Goal: Transaction & Acquisition: Purchase product/service

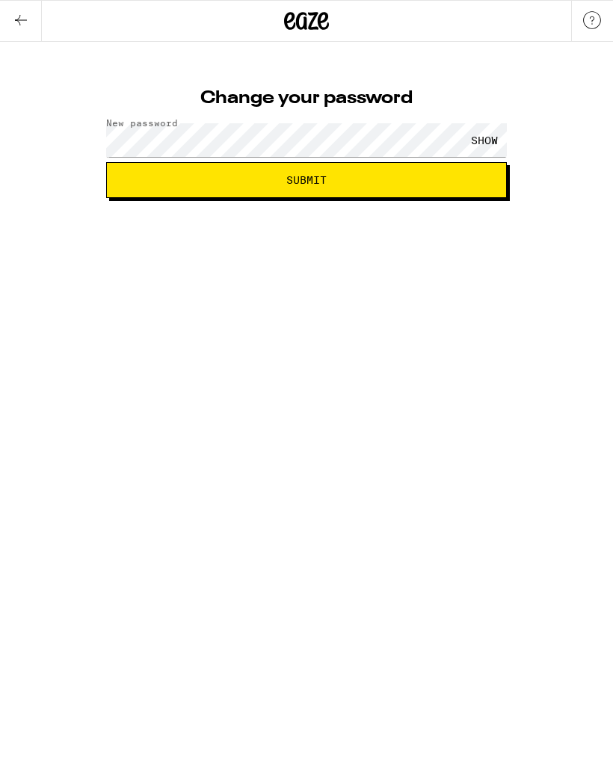
click at [402, 188] on button "Submit" at bounding box center [306, 180] width 401 height 36
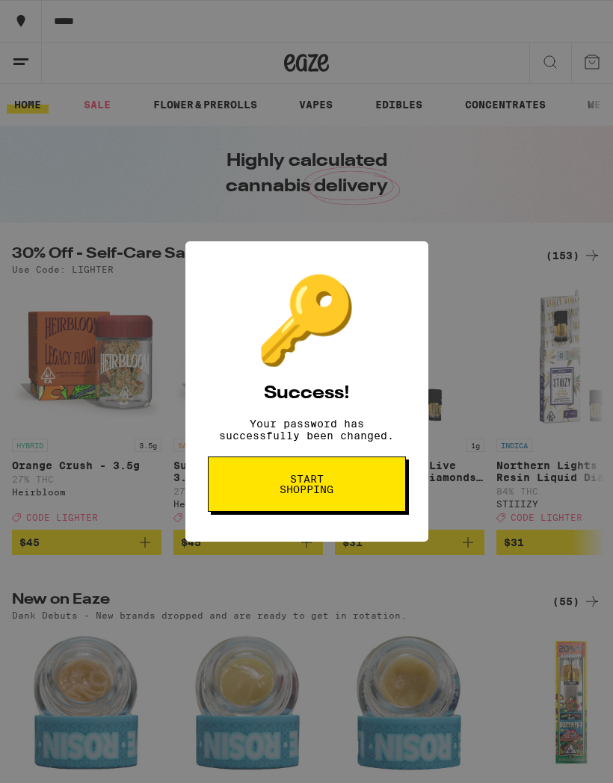
click at [367, 505] on button "Start shopping" at bounding box center [307, 484] width 198 height 55
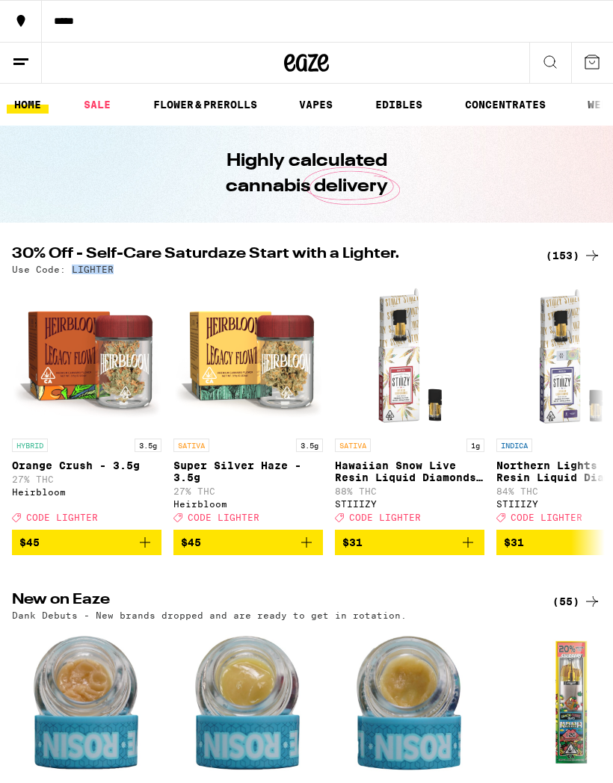
click at [19, 64] on line at bounding box center [18, 64] width 11 height 0
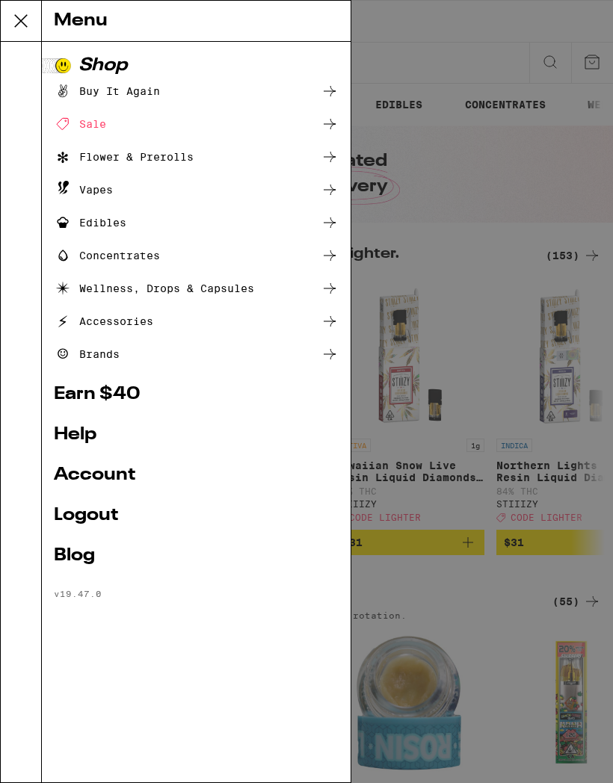
click at [96, 132] on div "Sale" at bounding box center [80, 124] width 52 height 18
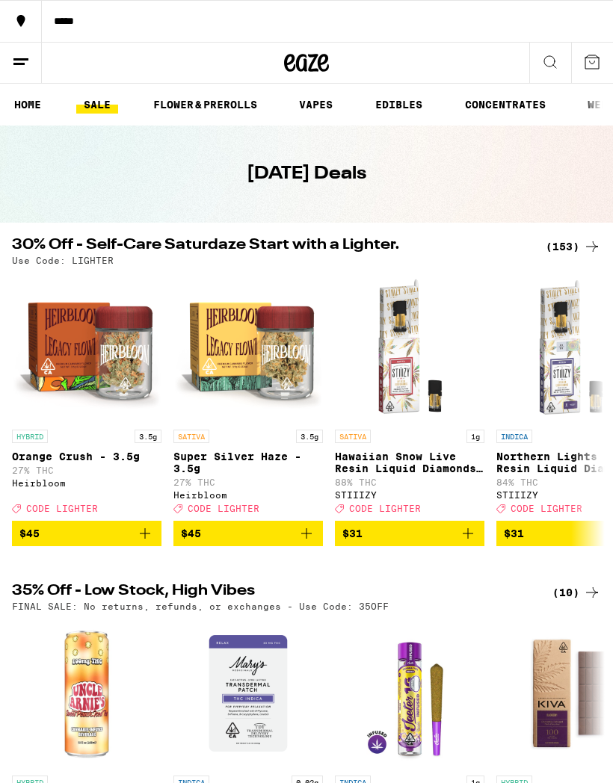
click at [565, 245] on div "(153)" at bounding box center [573, 247] width 55 height 18
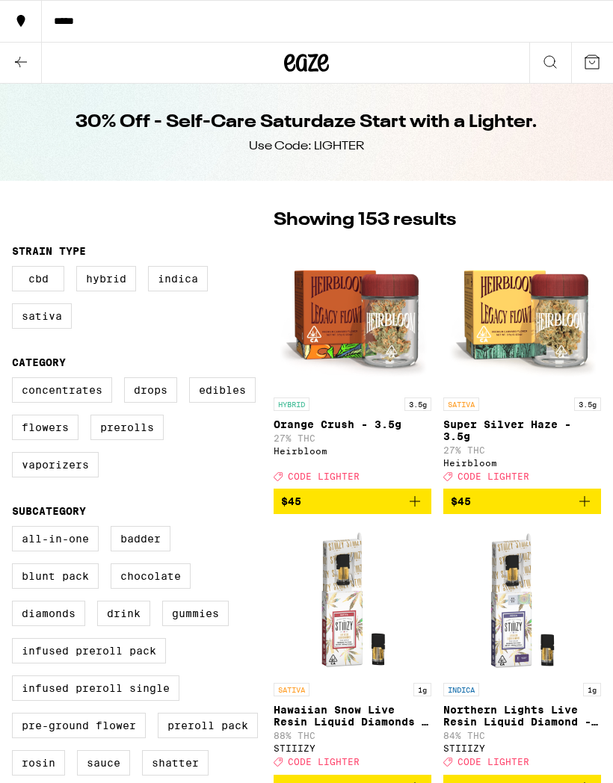
click at [19, 62] on icon at bounding box center [21, 62] width 18 height 18
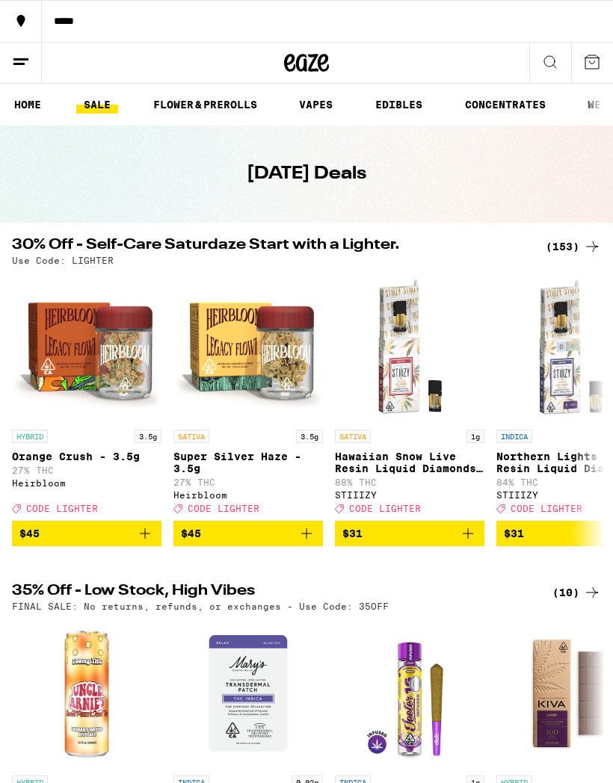
click at [335, 105] on link "VAPES" at bounding box center [316, 105] width 49 height 18
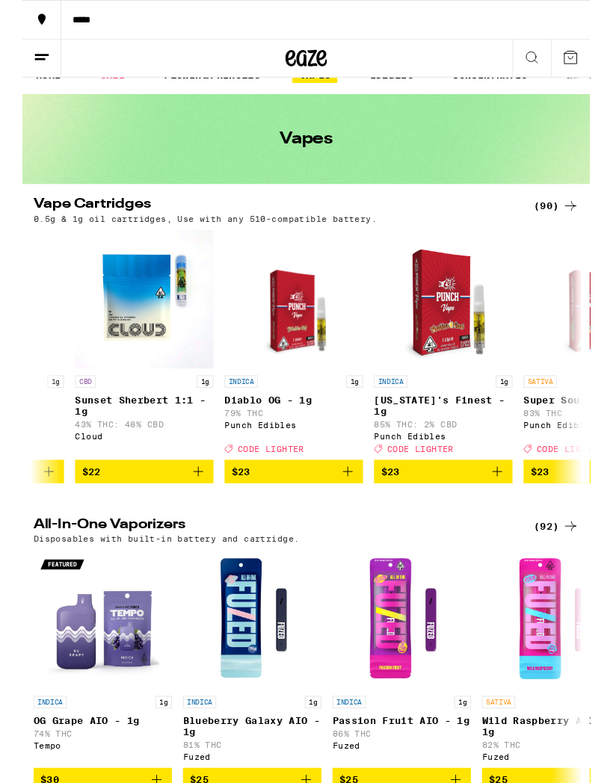
scroll to position [0, 2219]
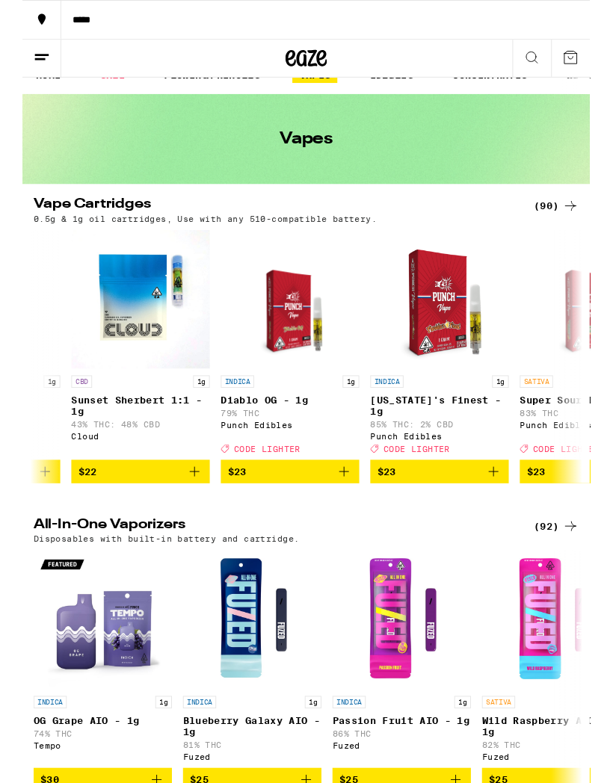
click at [337, 519] on button "$23" at bounding box center [289, 509] width 149 height 25
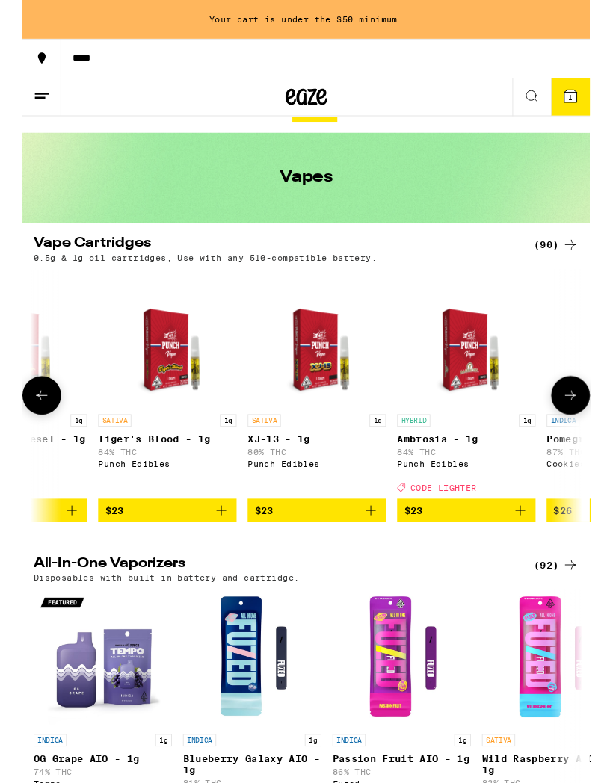
scroll to position [0, 2833]
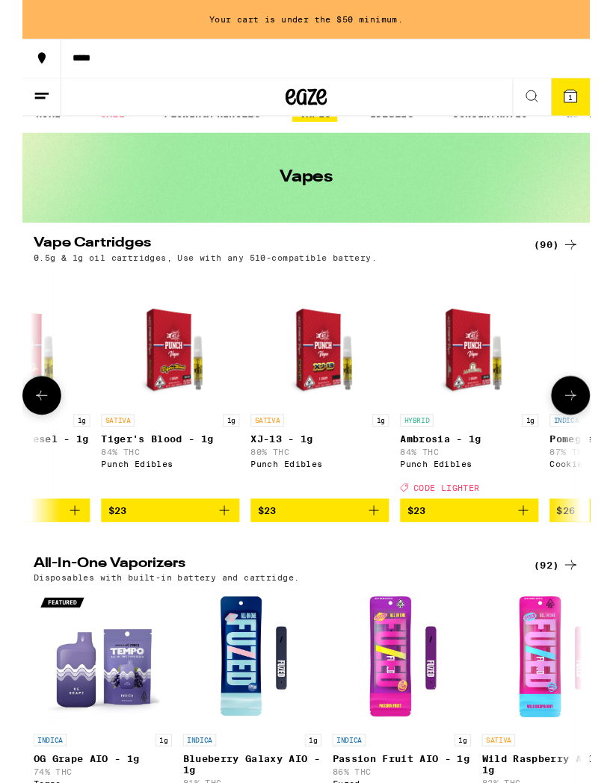
click at [469, 561] on span "$23" at bounding box center [483, 552] width 135 height 18
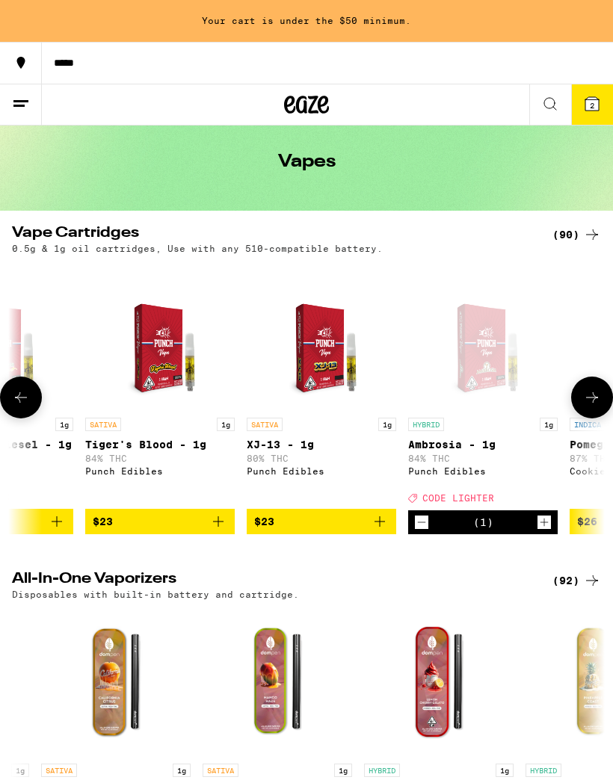
scroll to position [0, 0]
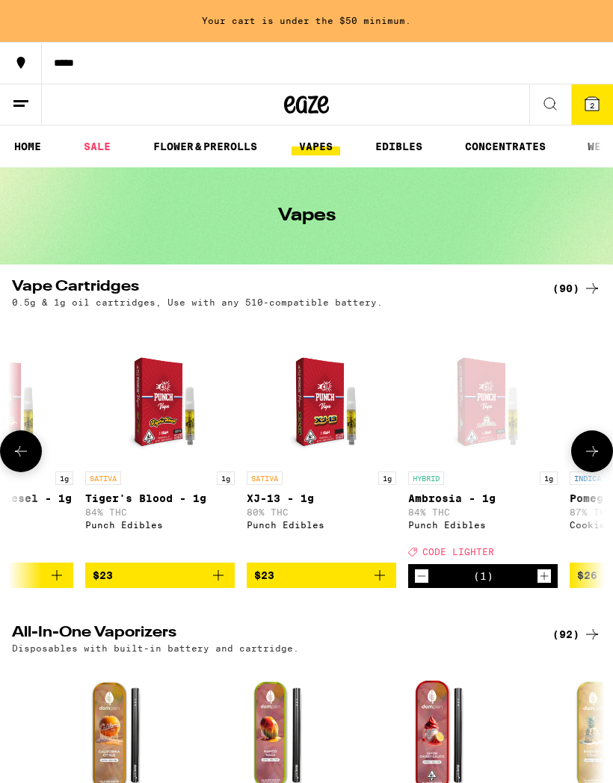
click at [221, 146] on link "FLOWER & PREROLLS" at bounding box center [205, 147] width 119 height 18
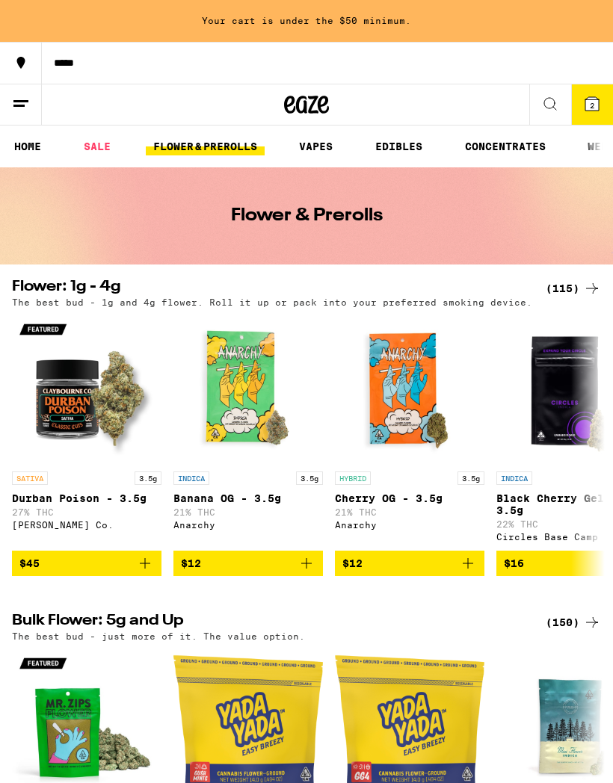
click at [301, 569] on icon "Add to bag" at bounding box center [306, 563] width 10 height 10
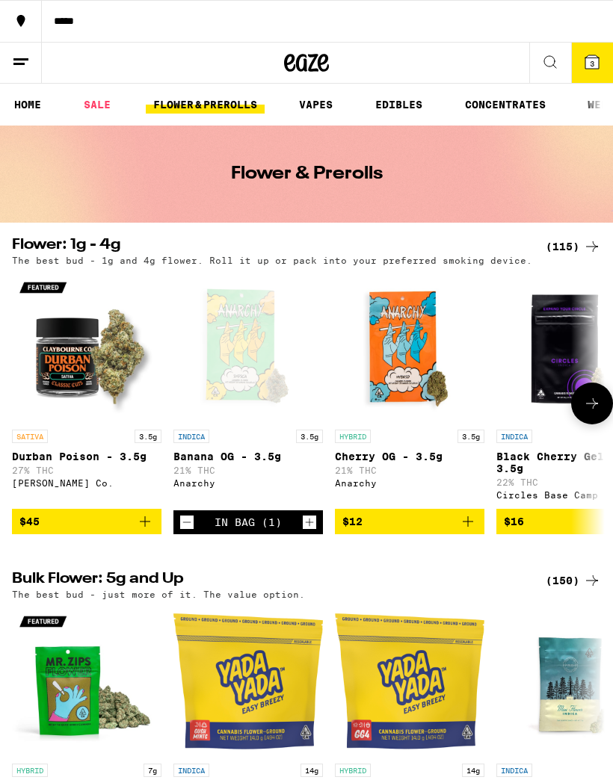
click at [448, 531] on span "$12" at bounding box center [409, 522] width 135 height 18
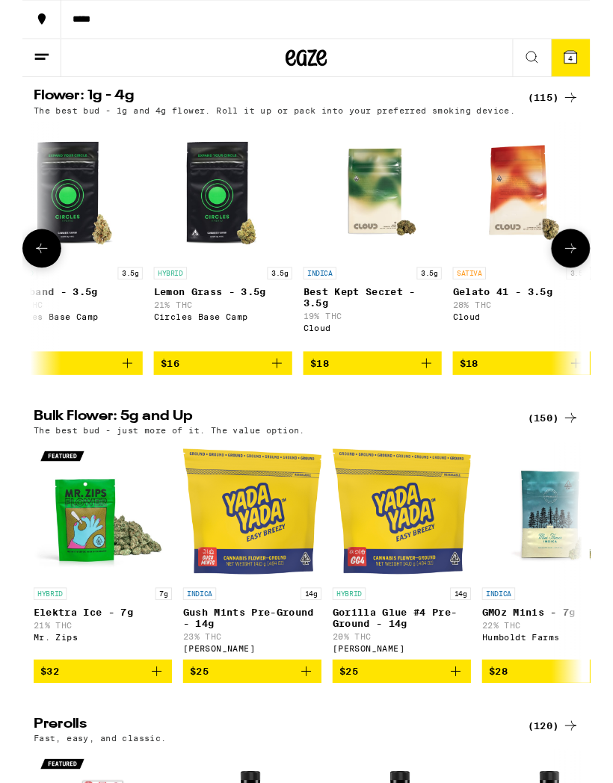
scroll to position [144, 0]
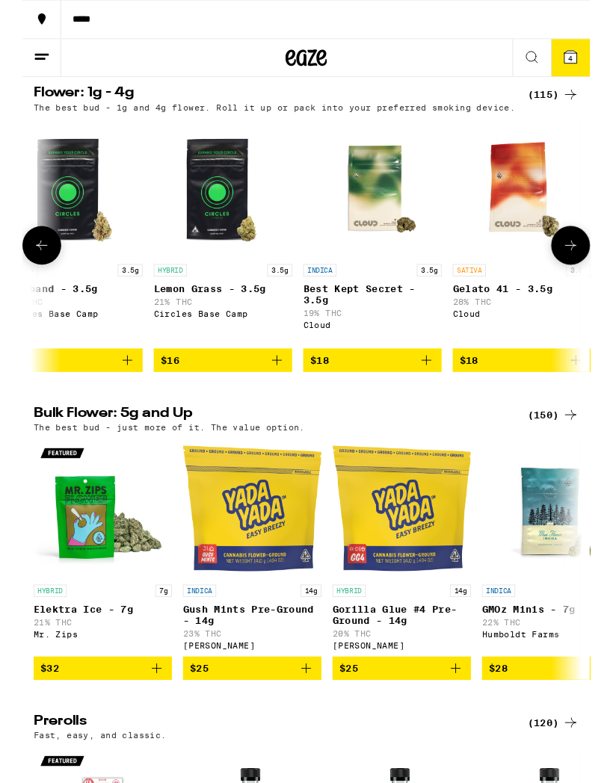
click at [130, 735] on button "$32" at bounding box center [86, 721] width 149 height 25
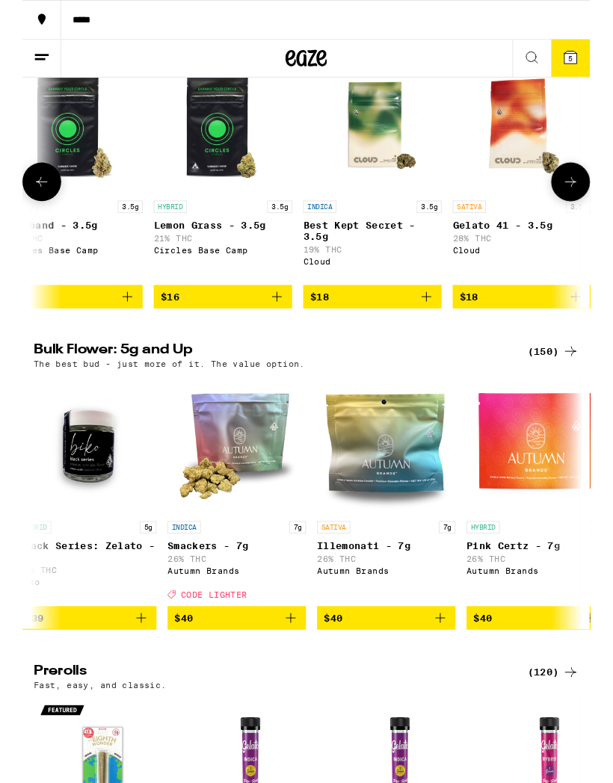
scroll to position [0, 3737]
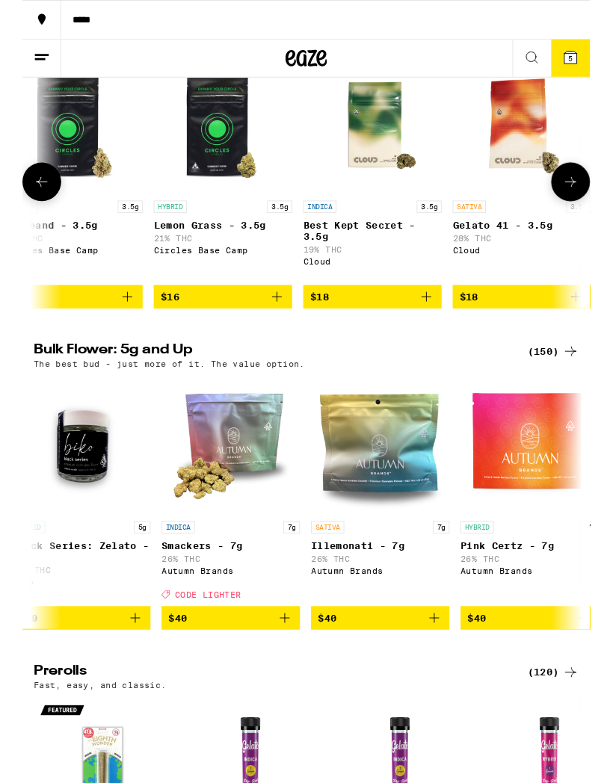
click at [283, 676] on icon "Add to bag" at bounding box center [283, 668] width 18 height 18
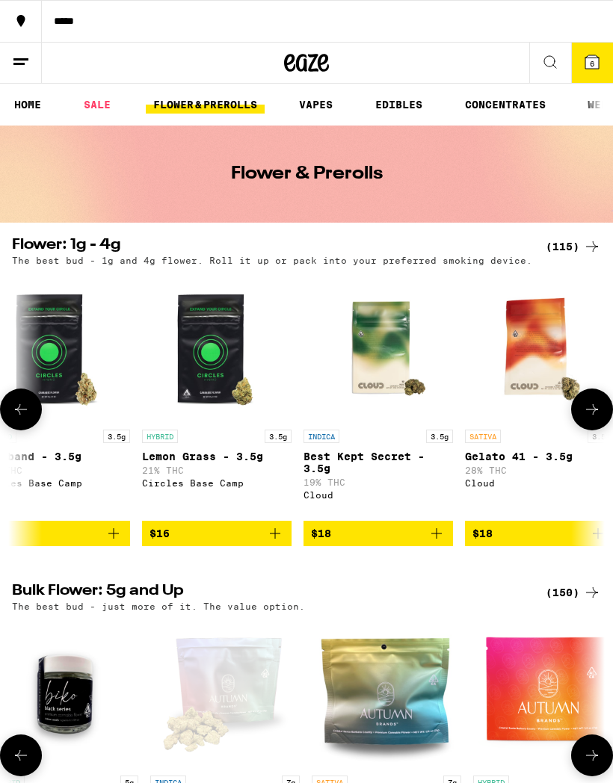
scroll to position [0, 0]
click at [399, 104] on link "EDIBLES" at bounding box center [399, 105] width 62 height 18
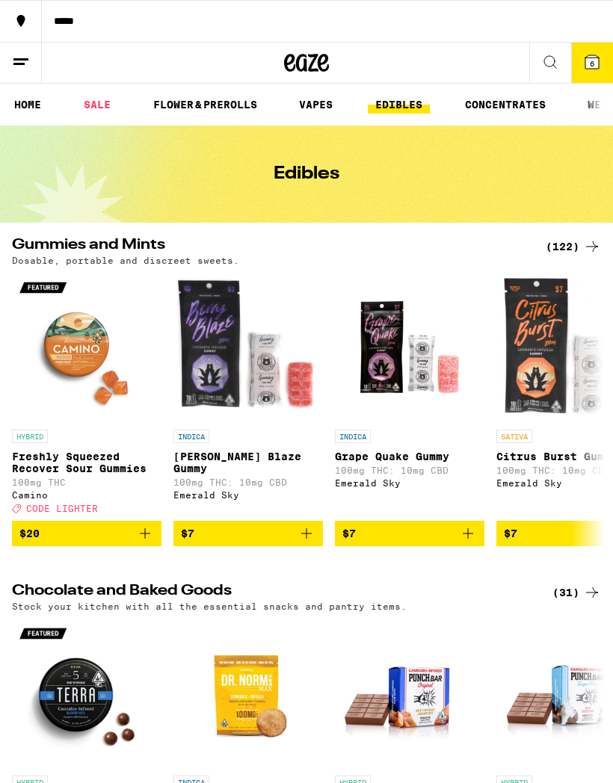
click at [450, 543] on span "$7" at bounding box center [409, 534] width 135 height 18
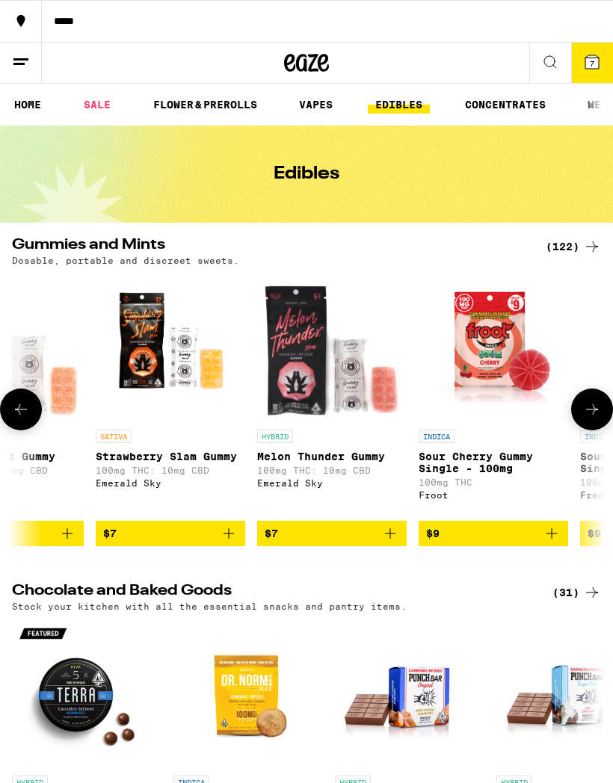
scroll to position [0, 577]
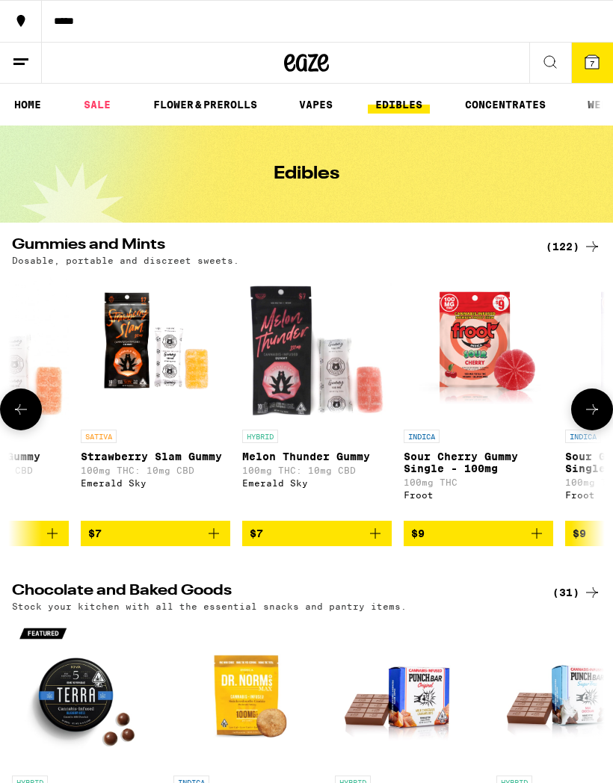
click at [350, 543] on span "$7" at bounding box center [317, 534] width 135 height 18
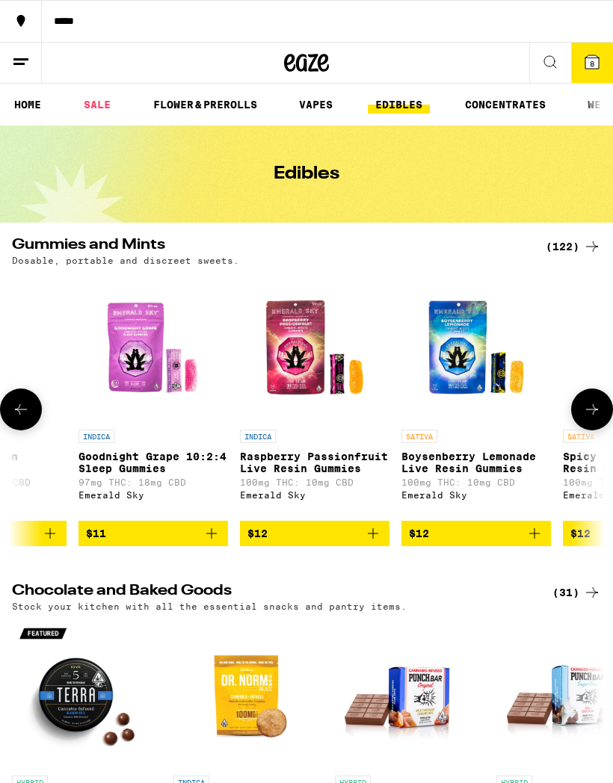
scroll to position [0, 2847]
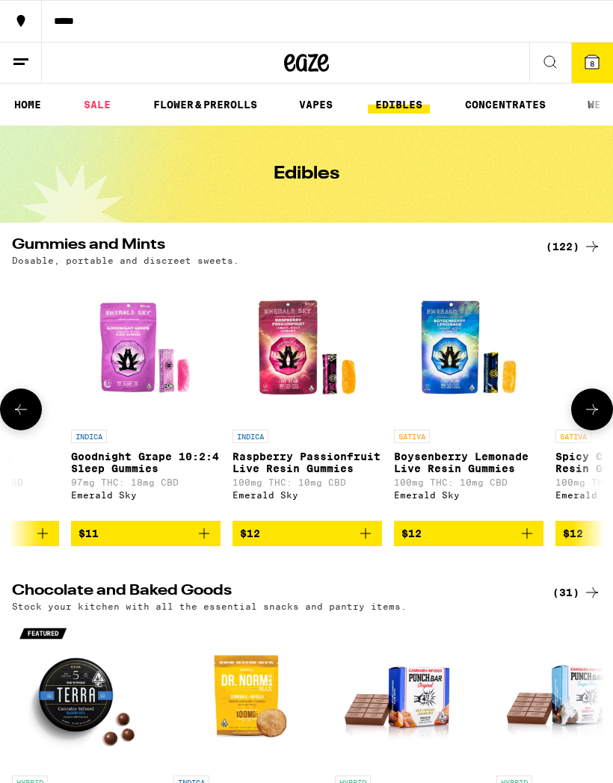
click at [350, 543] on span "$12" at bounding box center [307, 534] width 135 height 18
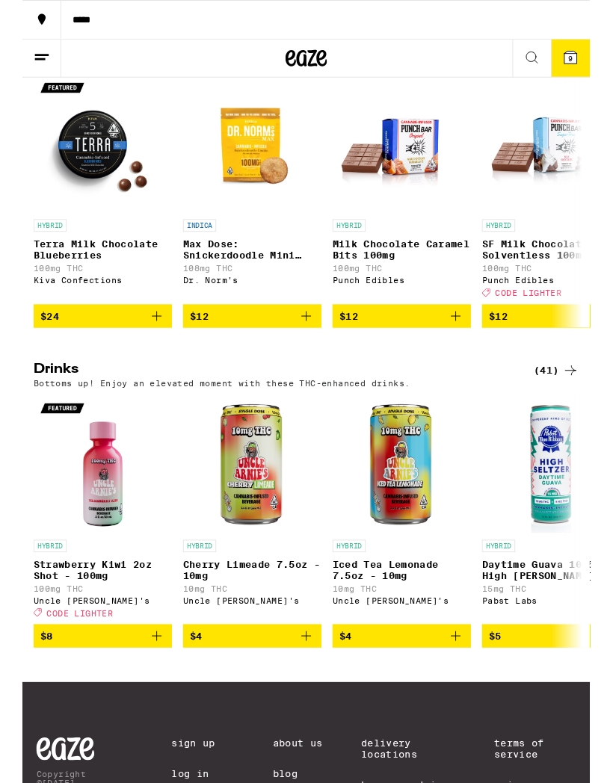
scroll to position [0, 0]
click at [142, 692] on icon "Add to bag" at bounding box center [145, 687] width 10 height 10
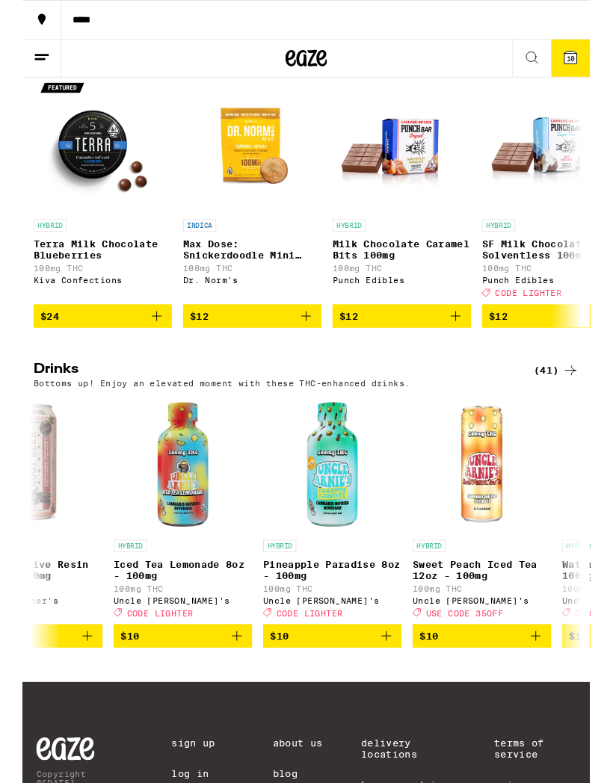
scroll to position [0, 4634]
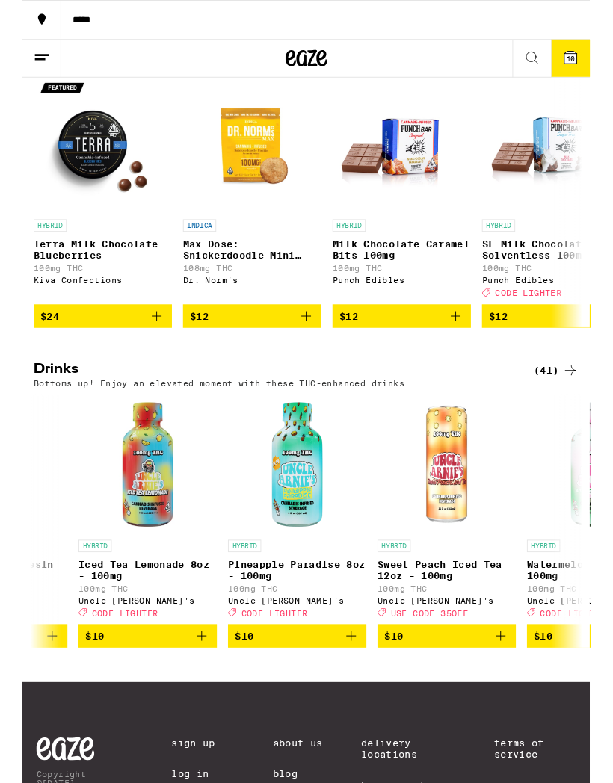
click at [339, 696] on span "$10" at bounding box center [296, 687] width 135 height 18
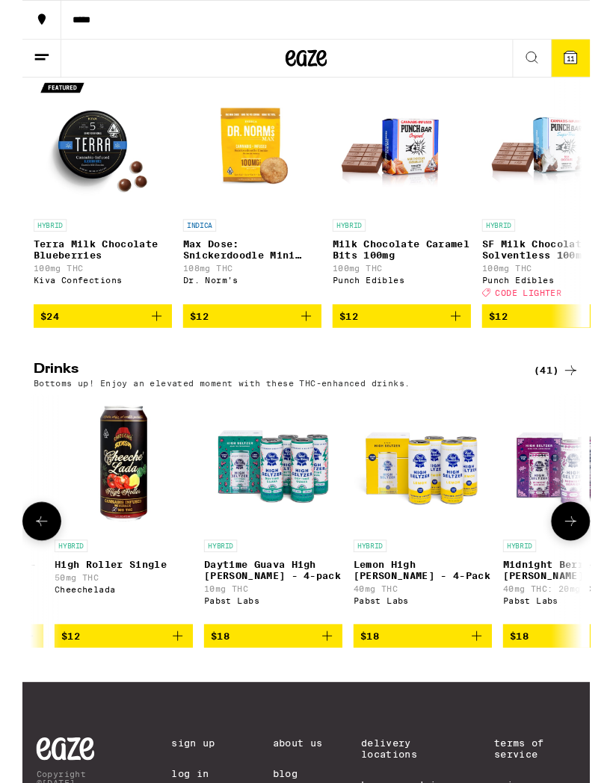
scroll to position [0, 5305]
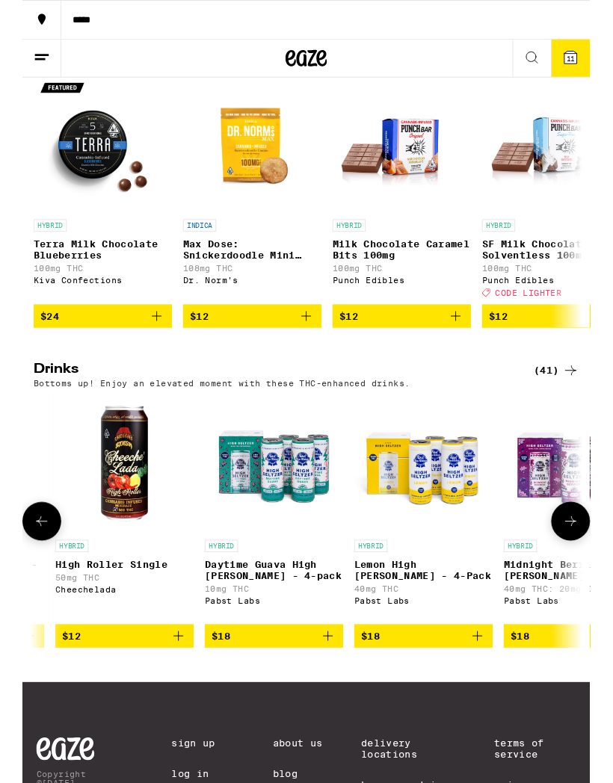
click at [583, 66] on icon at bounding box center [592, 62] width 18 height 18
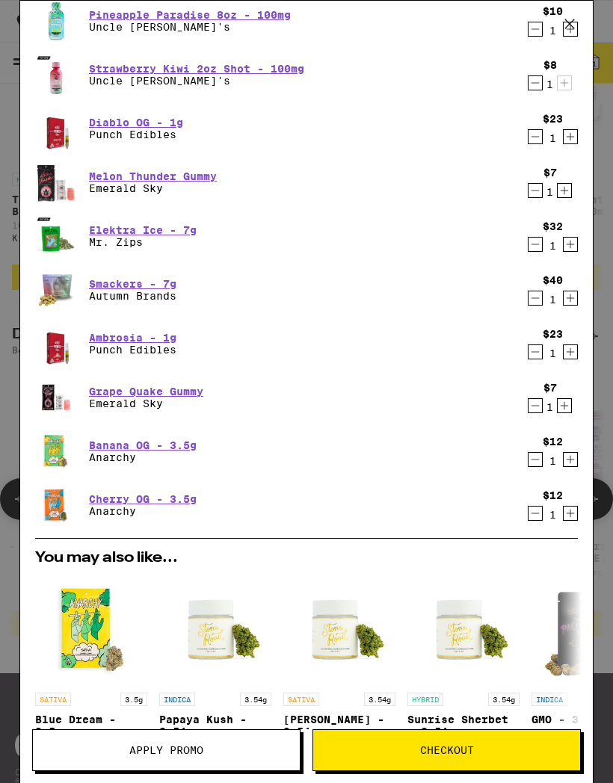
scroll to position [93, 0]
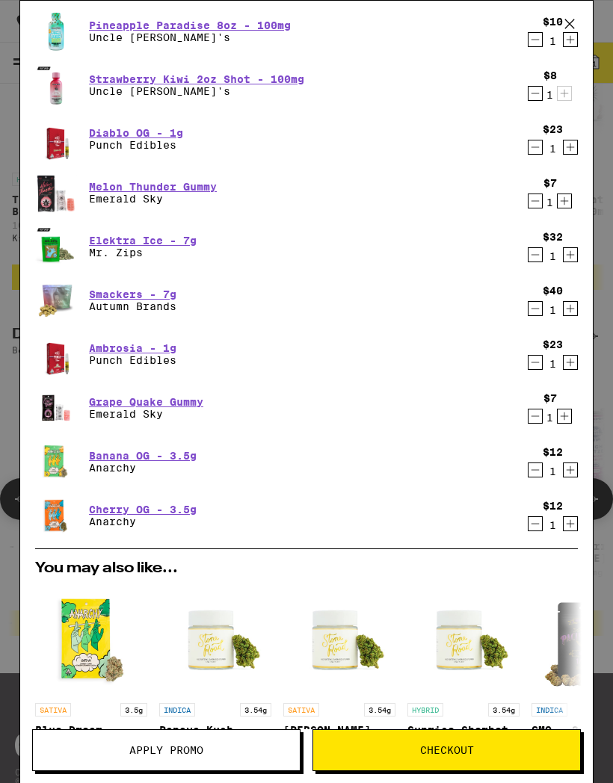
click at [224, 760] on button "Apply Promo" at bounding box center [166, 751] width 268 height 42
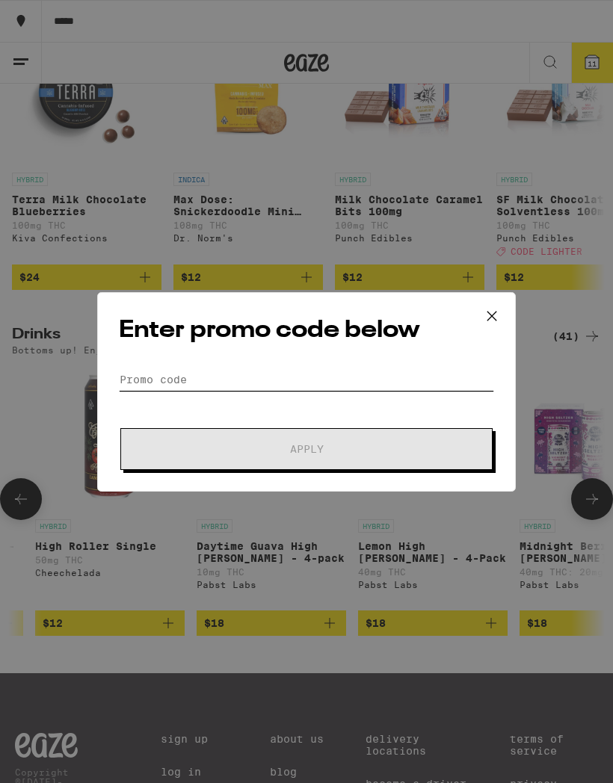
click at [328, 380] on input "Promo Code" at bounding box center [306, 379] width 375 height 22
click at [327, 380] on input "Promo Code" at bounding box center [306, 379] width 375 height 22
click at [197, 380] on input "Promo Code" at bounding box center [306, 379] width 375 height 22
paste input "LIGHTER"
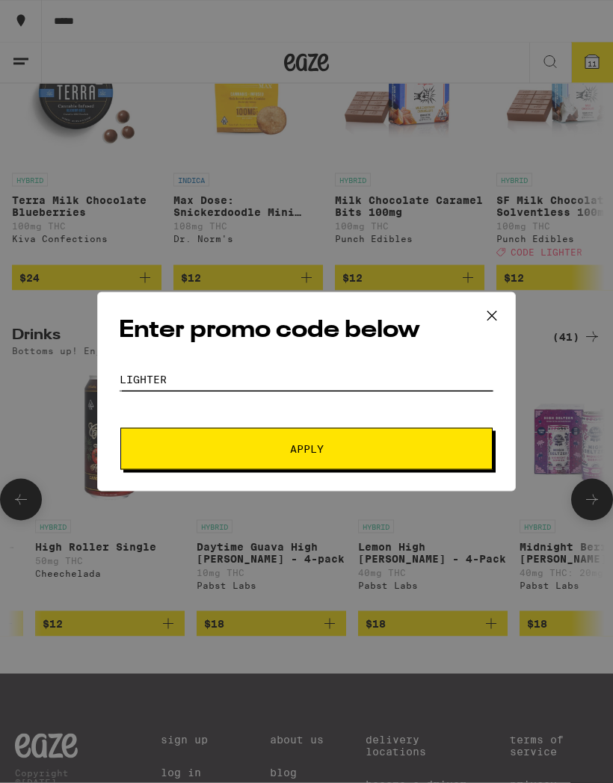
type input "LIGHTER"
click at [332, 453] on span "Apply" at bounding box center [306, 449] width 269 height 10
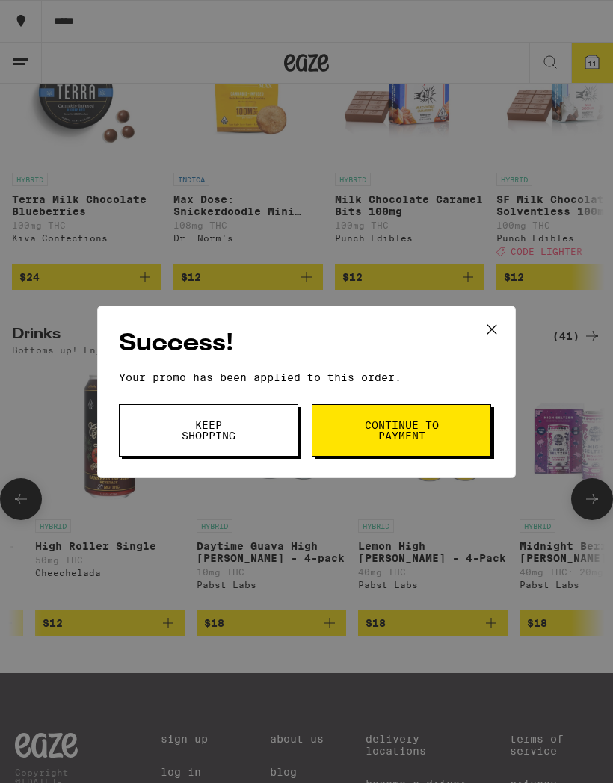
click at [431, 433] on span "Continue to payment" at bounding box center [401, 430] width 76 height 21
